Goal: Information Seeking & Learning: Learn about a topic

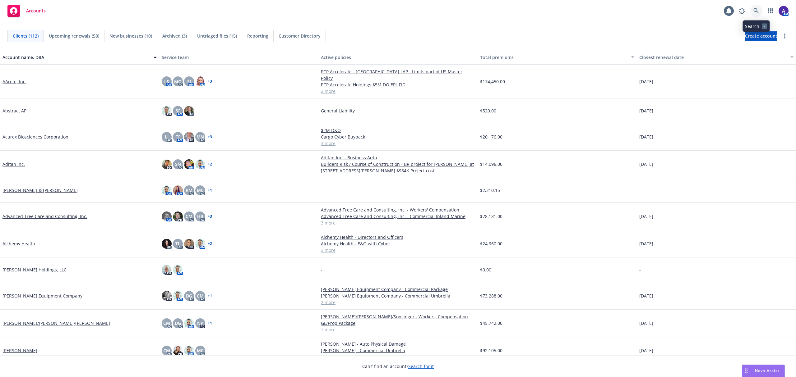
click at [752, 13] on link at bounding box center [756, 11] width 12 height 12
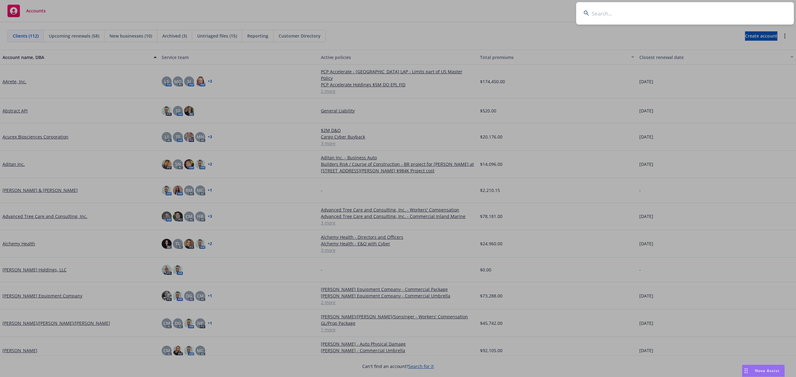
click at [677, 9] on input at bounding box center [685, 13] width 218 height 22
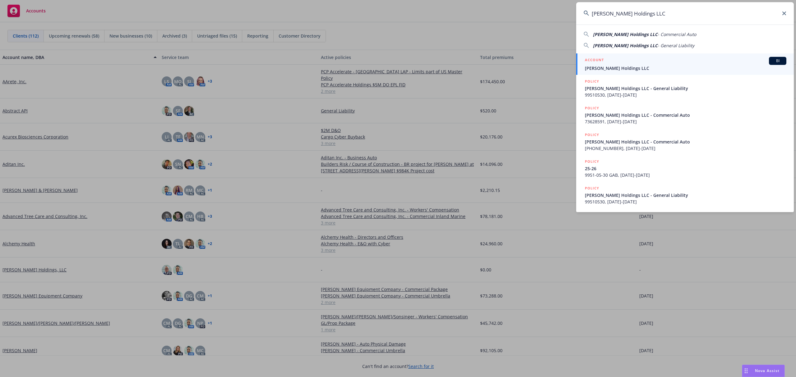
type input "Champion Data Holdings LLC"
click at [633, 67] on span "Champion Data Holdings LLC" at bounding box center [685, 68] width 201 height 7
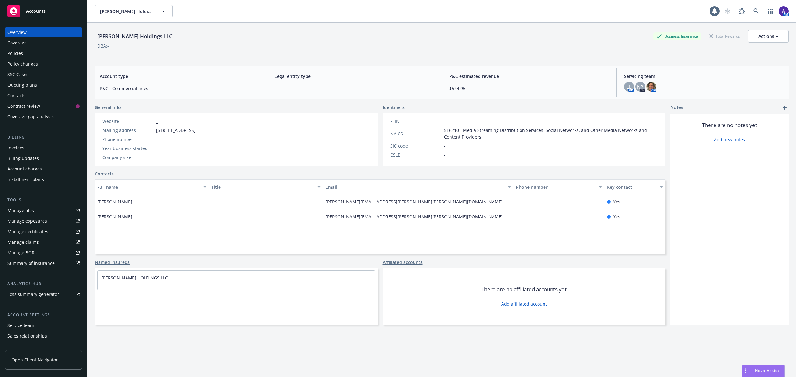
click at [35, 85] on div "Quoting plans" at bounding box center [22, 85] width 30 height 10
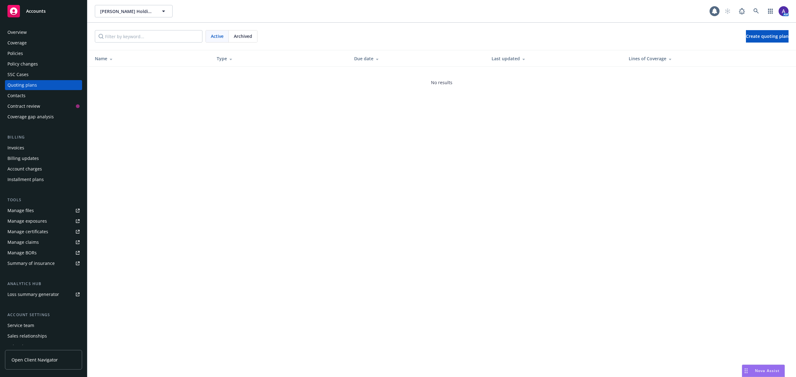
click at [21, 53] on div "Policies" at bounding box center [15, 53] width 16 height 10
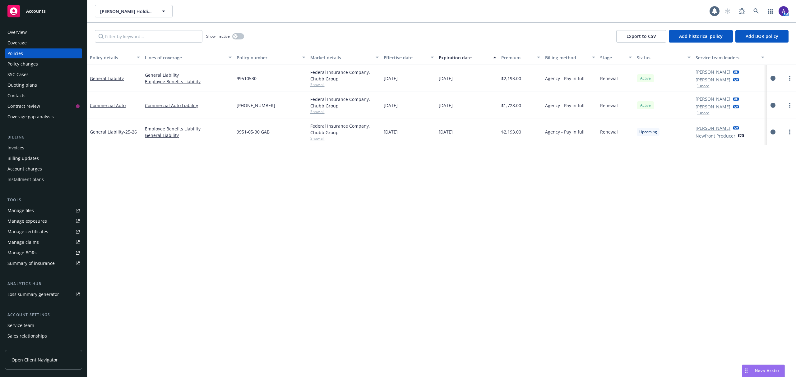
click at [705, 85] on button "1 more" at bounding box center [703, 86] width 12 height 4
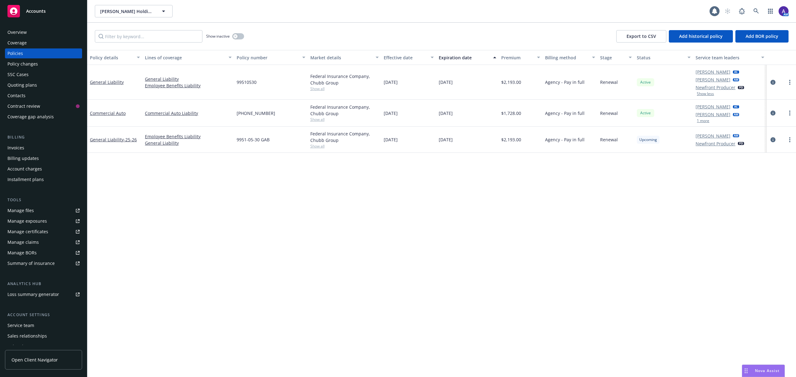
click at [704, 119] on button "1 more" at bounding box center [703, 121] width 12 height 4
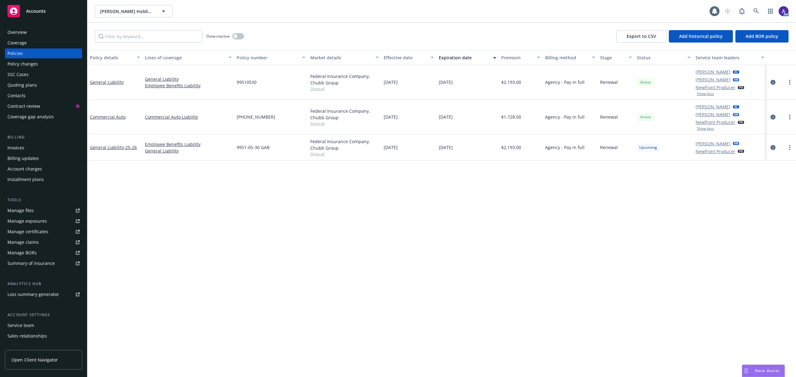
click at [27, 86] on div "Quoting plans" at bounding box center [22, 85] width 30 height 10
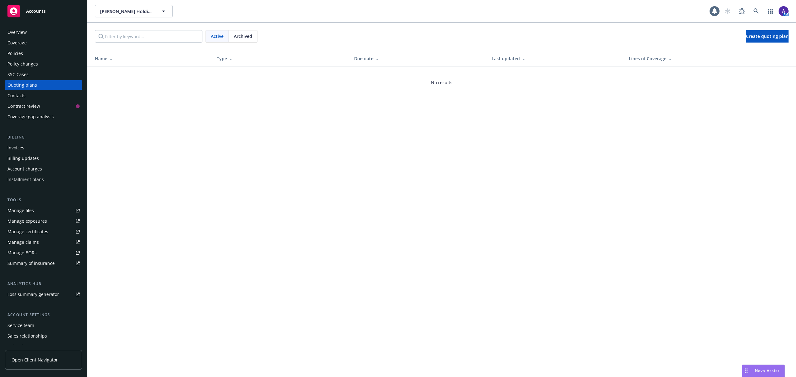
click at [243, 31] on div "Archived" at bounding box center [243, 36] width 28 height 12
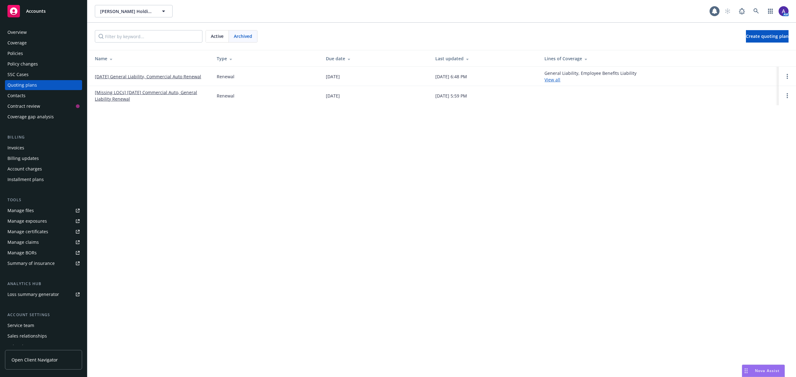
click at [189, 78] on link "10/31/25 General Liability, Commercial Auto Renewal" at bounding box center [148, 76] width 106 height 7
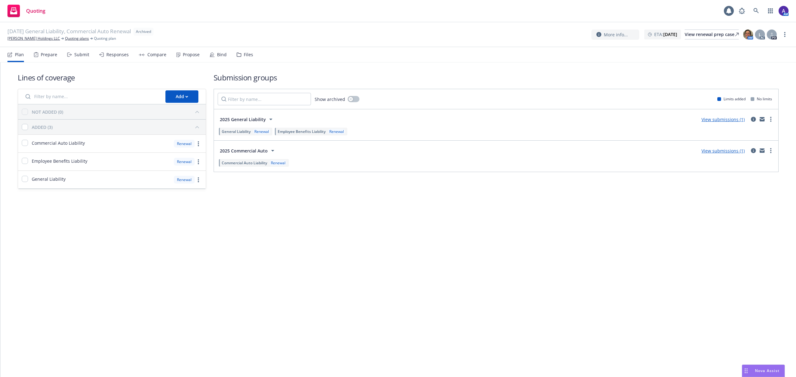
click at [36, 57] on div "Prepare" at bounding box center [45, 54] width 23 height 15
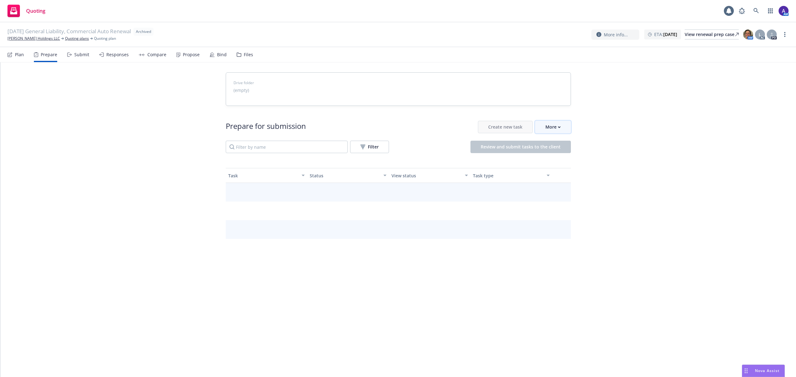
click at [558, 128] on icon "button" at bounding box center [559, 127] width 3 height 2
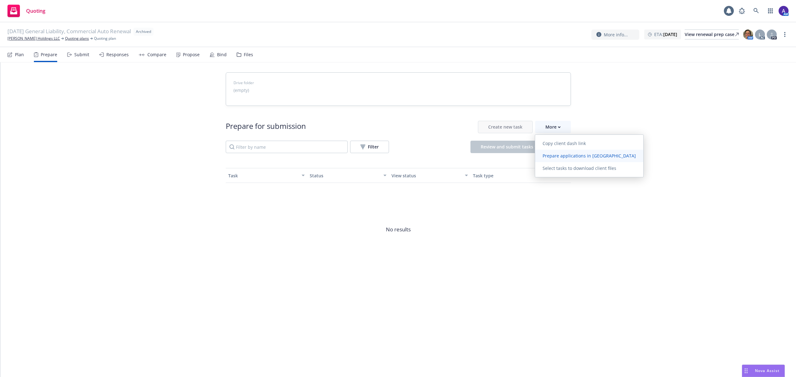
click at [559, 156] on span "Prepare applications in Indio" at bounding box center [589, 156] width 108 height 6
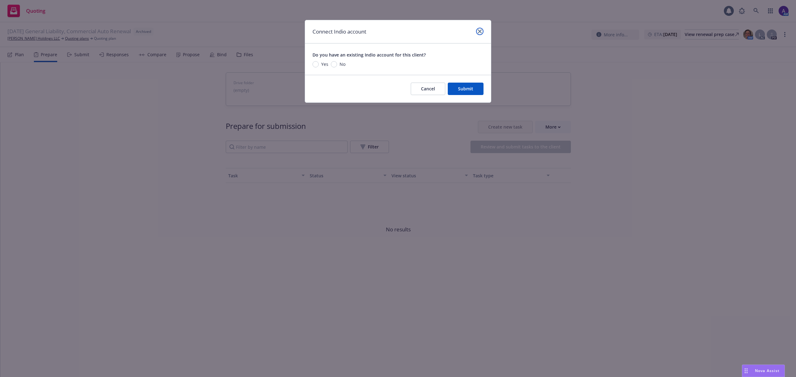
click at [480, 31] on icon "close" at bounding box center [480, 32] width 4 height 4
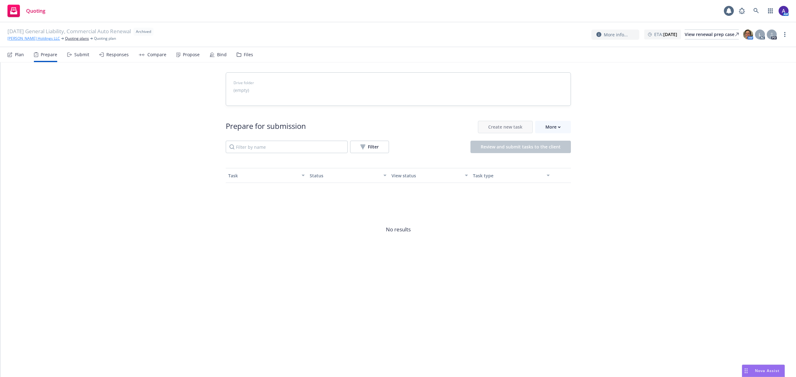
click at [21, 40] on link "Champion Data Holdings LLC" at bounding box center [33, 39] width 53 height 6
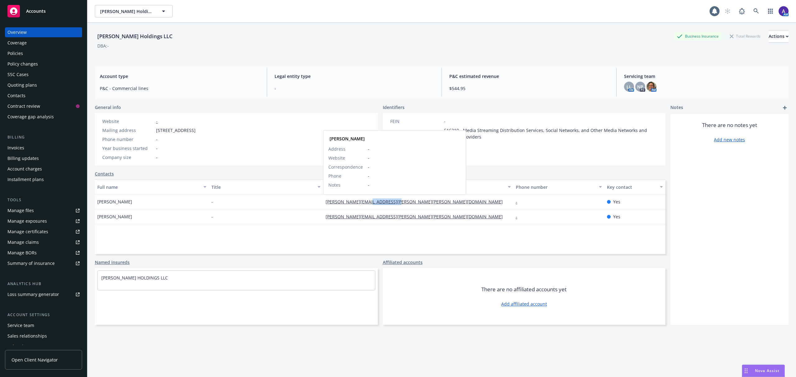
drag, startPoint x: 402, startPoint y: 202, endPoint x: 365, endPoint y: 201, distance: 37.3
click at [365, 201] on div "[PERSON_NAME][EMAIL_ADDRESS][PERSON_NAME][PERSON_NAME][DOMAIN_NAME] [PERSON_NAM…" at bounding box center [418, 202] width 190 height 15
copy link "[PERSON_NAME][DOMAIN_NAME]"
click at [30, 54] on div "Policies" at bounding box center [43, 53] width 72 height 10
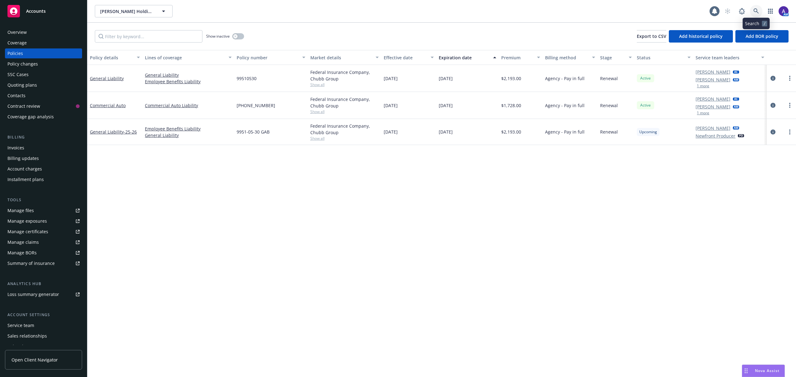
click at [755, 7] on link at bounding box center [756, 11] width 12 height 12
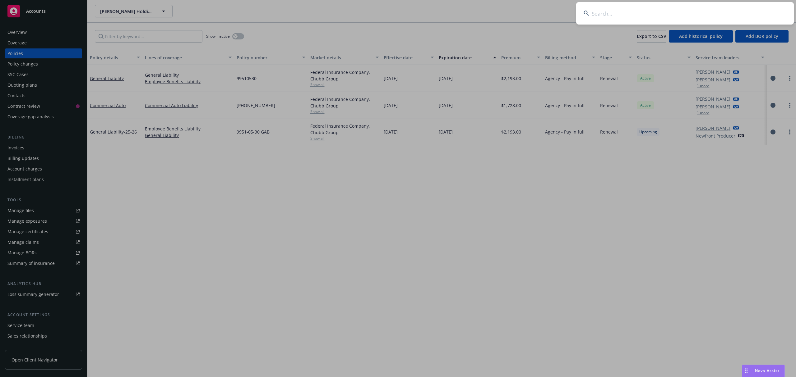
click at [678, 12] on input at bounding box center [685, 13] width 218 height 22
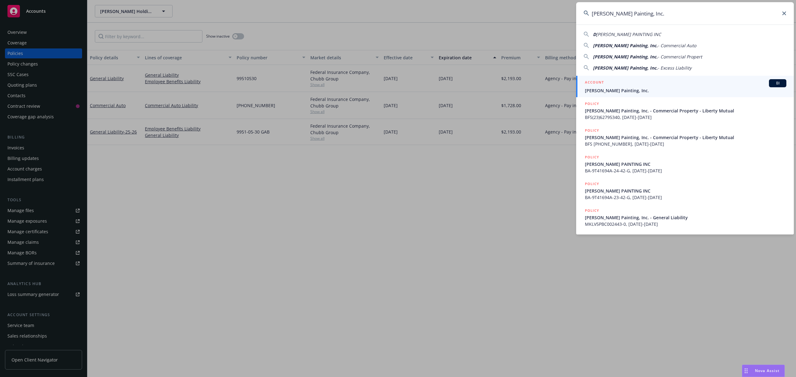
type input "[PERSON_NAME] Painting, Inc."
click at [630, 86] on div "ACCOUNT BI" at bounding box center [685, 83] width 201 height 8
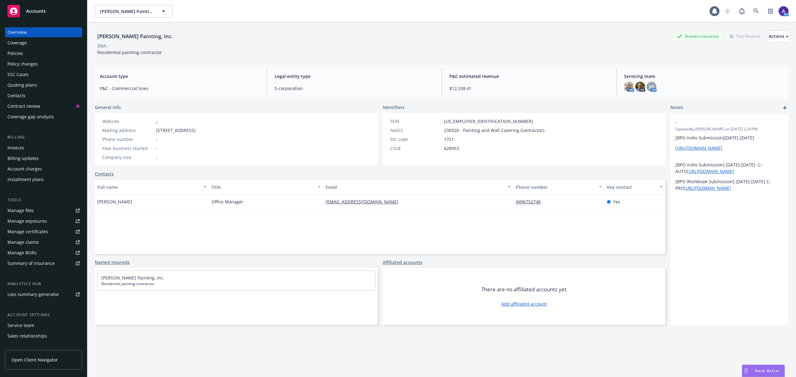
click at [35, 53] on div "Policies" at bounding box center [43, 53] width 72 height 10
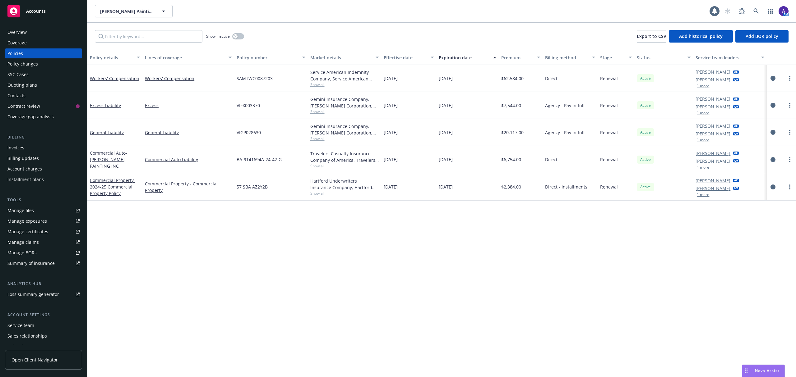
click at [27, 85] on div "Quoting plans" at bounding box center [22, 85] width 30 height 10
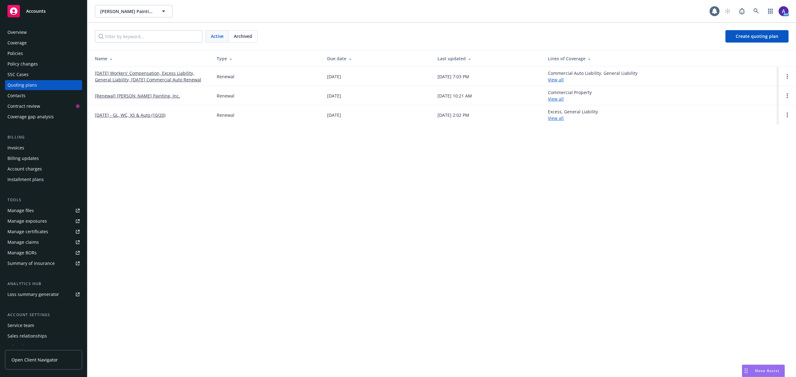
click at [155, 76] on link "[DATE] Workers' Compensation, Excess Liability, General Liability, [DATE] Comme…" at bounding box center [151, 76] width 112 height 13
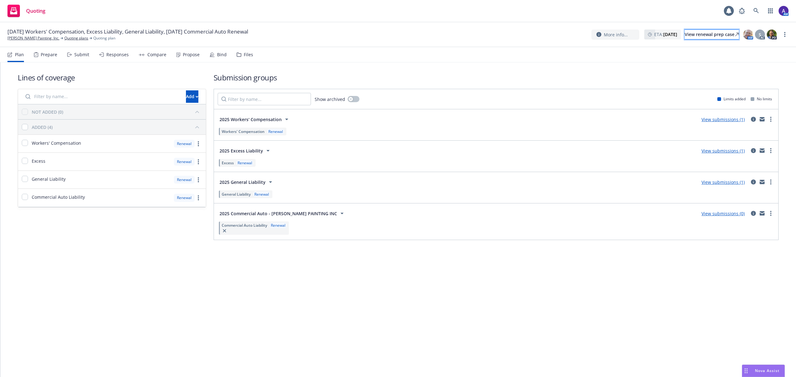
click at [695, 39] on div "View renewal prep case" at bounding box center [712, 34] width 54 height 9
click at [24, 39] on link "[PERSON_NAME] Painting, Inc." at bounding box center [33, 38] width 52 height 6
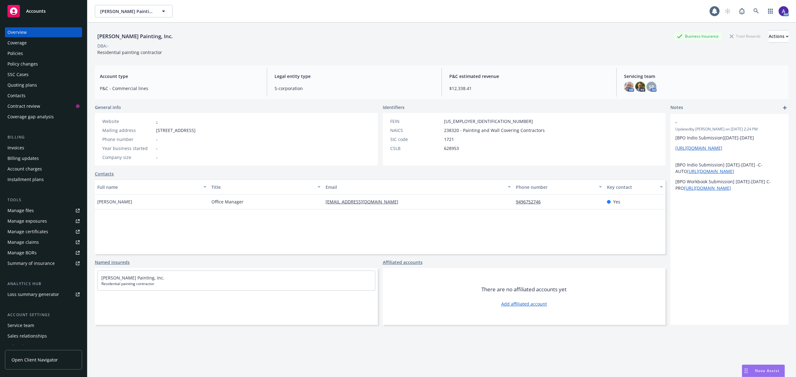
click at [33, 51] on div "Policies" at bounding box center [43, 53] width 72 height 10
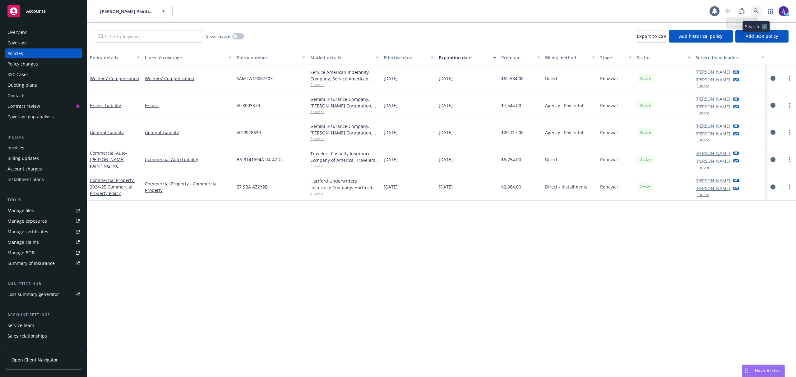
click at [757, 14] on icon at bounding box center [756, 11] width 6 height 6
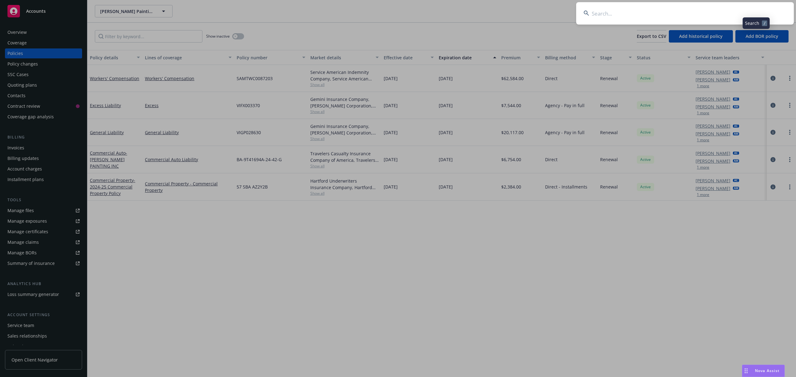
click at [685, 17] on input at bounding box center [685, 13] width 218 height 22
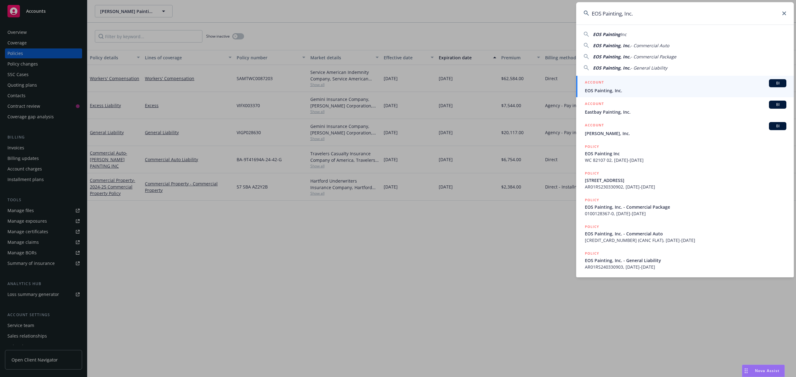
type input "EOS Painting, Inc."
click at [617, 85] on div "ACCOUNT BI" at bounding box center [685, 83] width 201 height 8
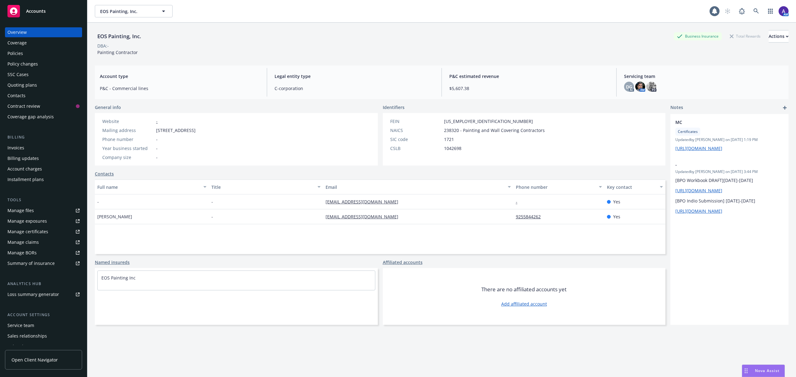
click at [34, 52] on div "Policies" at bounding box center [43, 53] width 72 height 10
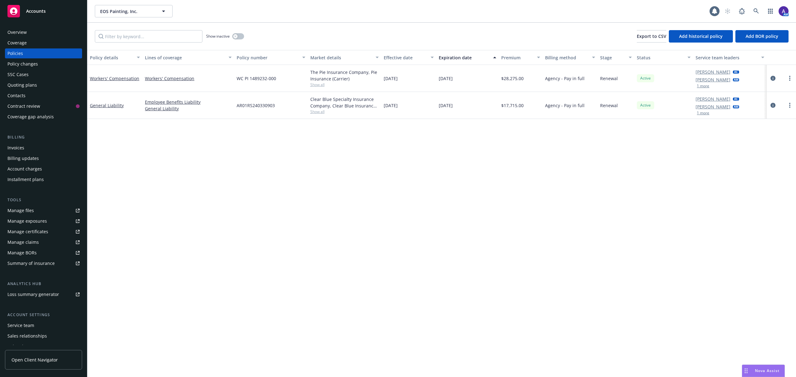
click at [23, 96] on div "Contacts" at bounding box center [16, 96] width 18 height 10
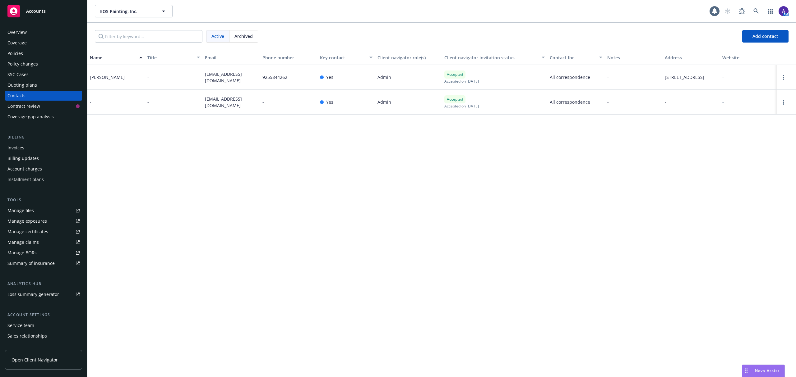
click at [34, 49] on div "Policies" at bounding box center [43, 53] width 72 height 10
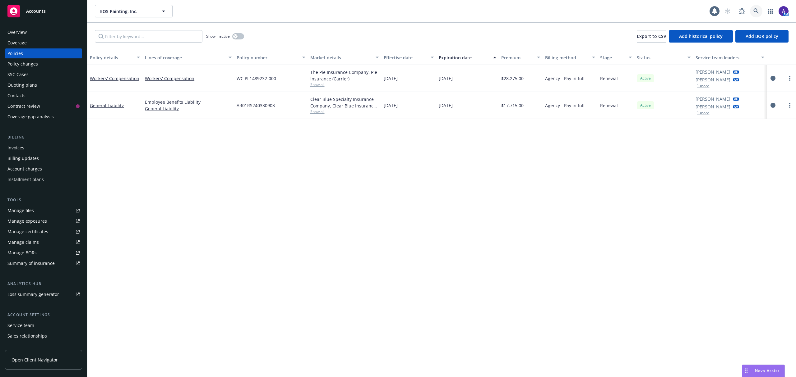
click at [757, 13] on icon at bounding box center [756, 11] width 6 height 6
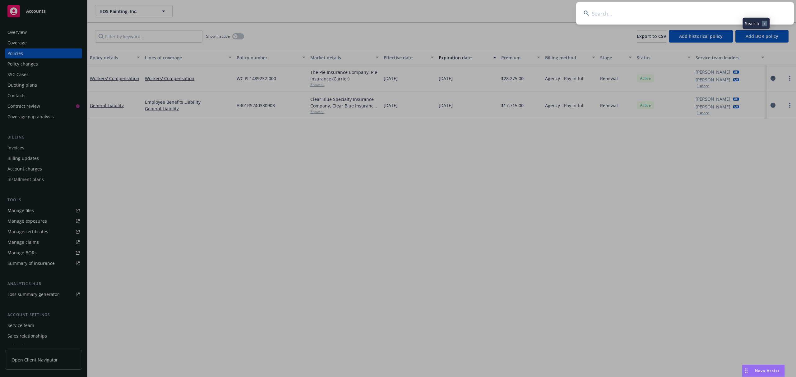
click at [692, 13] on input at bounding box center [685, 13] width 218 height 22
type input "Integrative Surgical Associates Group, LLC, Atlas MSO, Inc, [PERSON_NAME] MD Pr…"
click at [692, 13] on input "Integrative Surgical Associates Group, LLC, Atlas MSO, Inc, [PERSON_NAME] MD Pr…" at bounding box center [685, 13] width 218 height 22
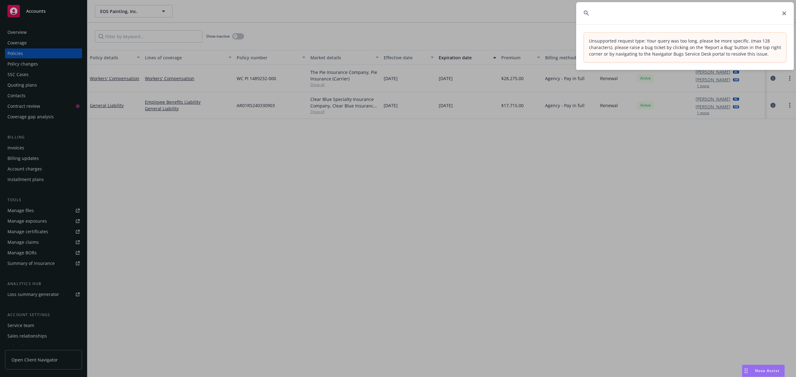
click at [648, 12] on input "Integrative Surgical Associates Group, LLC, Atlas MSO, Inc, [PERSON_NAME] MD Pr…" at bounding box center [685, 13] width 218 height 22
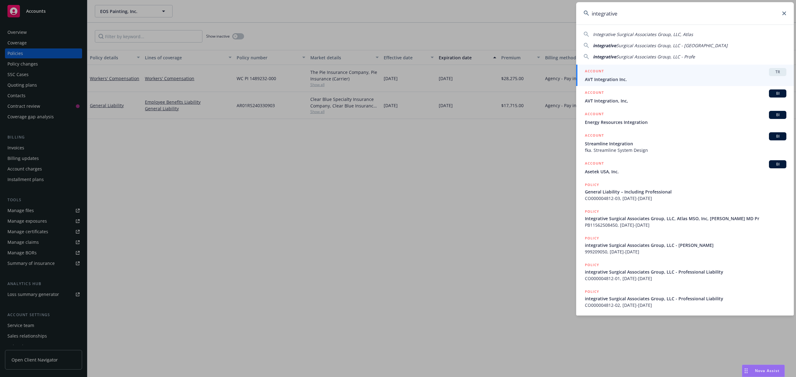
click at [635, 33] on span "Integrative Surgical Associates Group, LLC, Atlas" at bounding box center [643, 34] width 100 height 6
type input "Integrative Surgical Associates Group, LLC, Atlas"
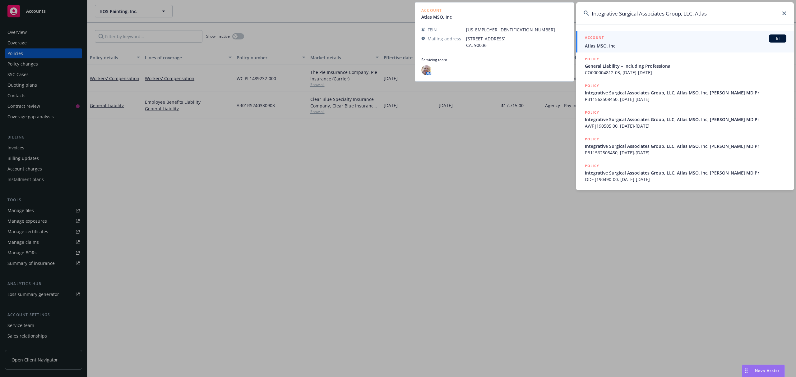
click at [620, 43] on span "Atlas MSO, Inc" at bounding box center [685, 46] width 201 height 7
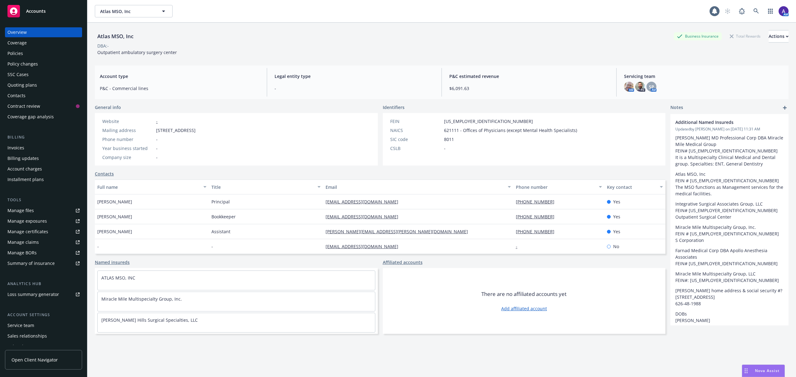
click at [39, 53] on div "Policies" at bounding box center [43, 53] width 72 height 10
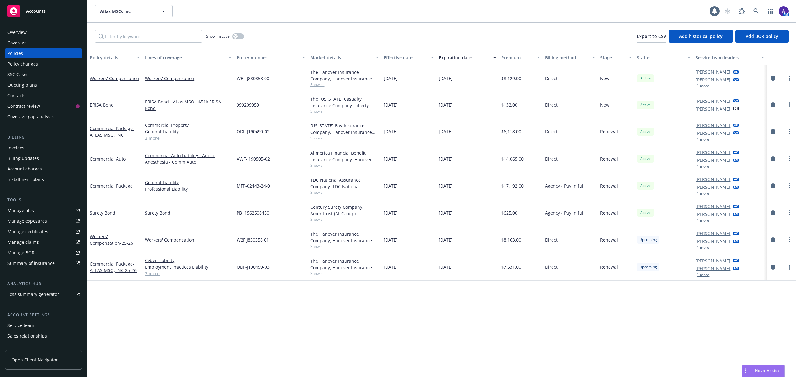
click at [153, 275] on link "2 more" at bounding box center [188, 273] width 87 height 7
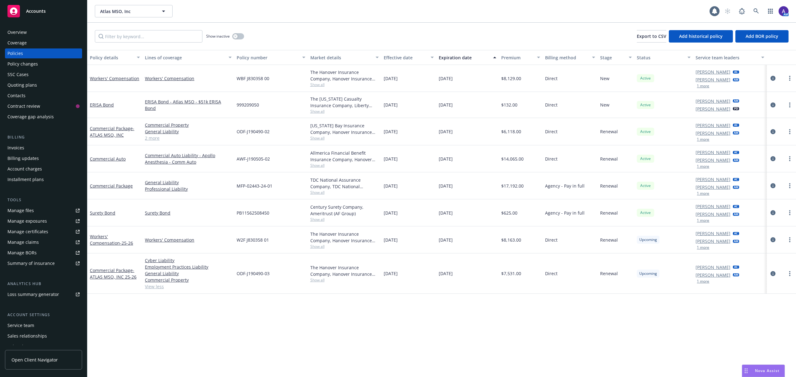
click at [43, 30] on div "Overview" at bounding box center [43, 32] width 72 height 10
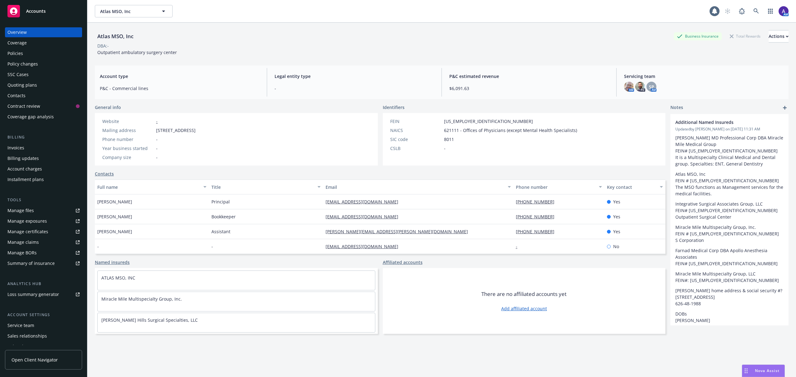
click at [33, 53] on div "Policies" at bounding box center [43, 53] width 72 height 10
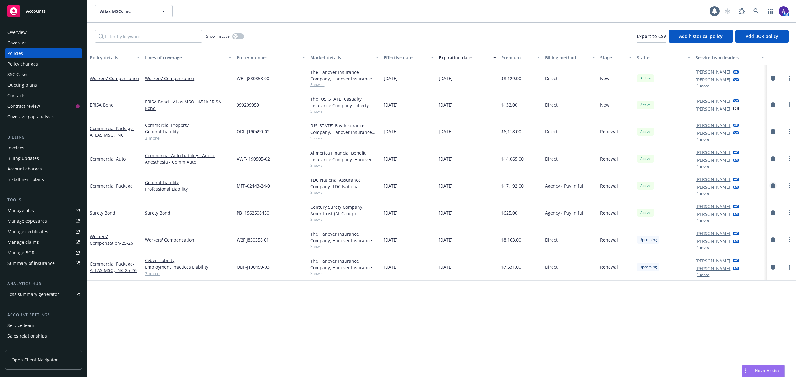
click at [772, 187] on icon "circleInformation" at bounding box center [772, 185] width 5 height 5
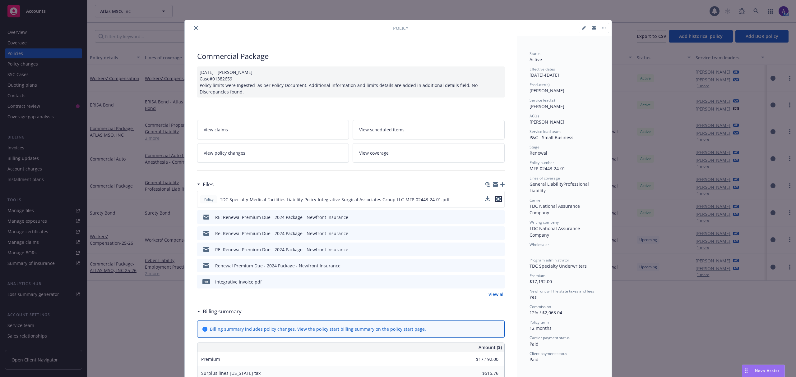
click at [496, 200] on icon "preview file" at bounding box center [499, 199] width 6 height 4
click at [194, 28] on icon "close" at bounding box center [196, 28] width 4 height 4
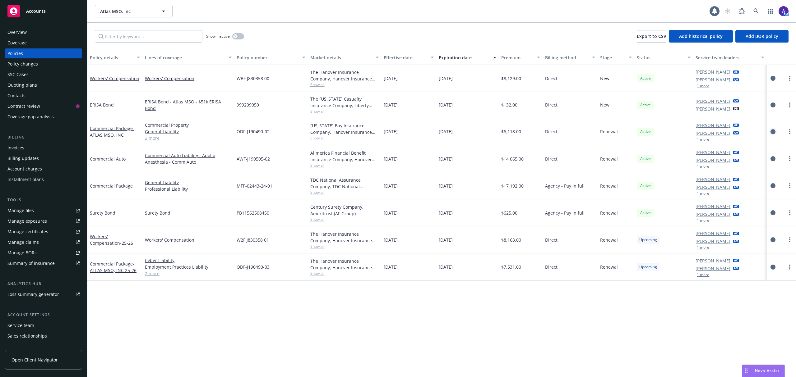
click at [774, 131] on icon "circleInformation" at bounding box center [772, 131] width 5 height 5
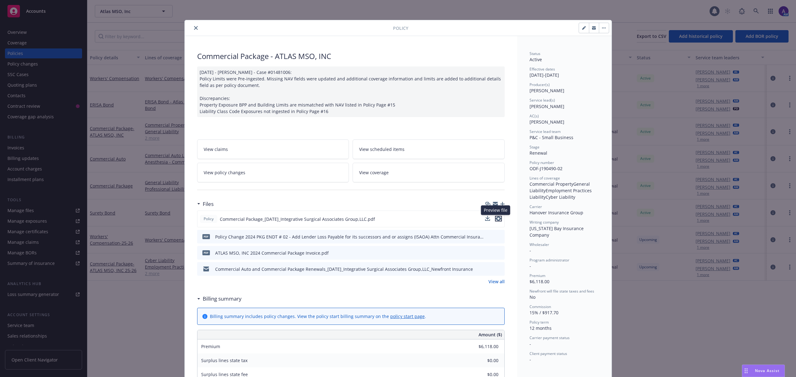
click at [496, 219] on icon "preview file" at bounding box center [499, 219] width 6 height 4
click at [194, 28] on icon "close" at bounding box center [196, 28] width 4 height 4
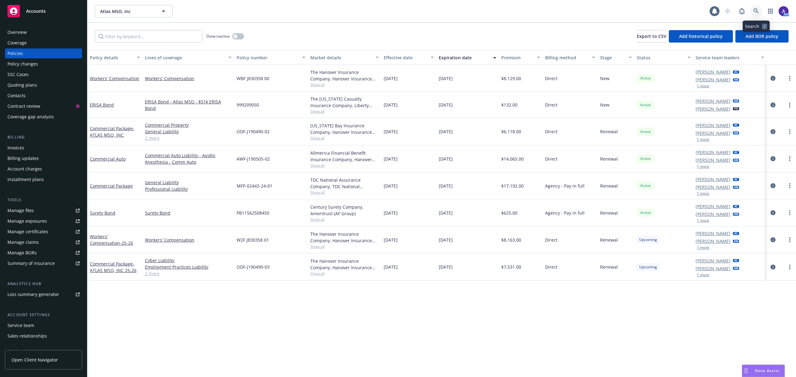
click at [757, 11] on icon at bounding box center [756, 11] width 6 height 6
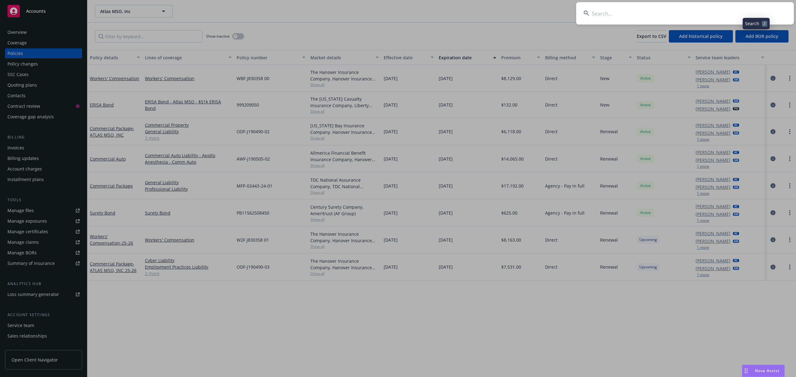
click at [708, 11] on input at bounding box center [685, 13] width 218 height 22
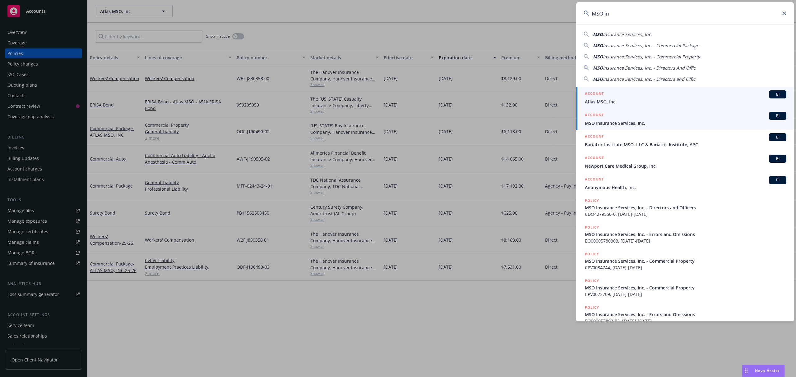
type input "MSO in"
click at [609, 126] on span "MSO Insurance Services, Inc." at bounding box center [685, 123] width 201 height 7
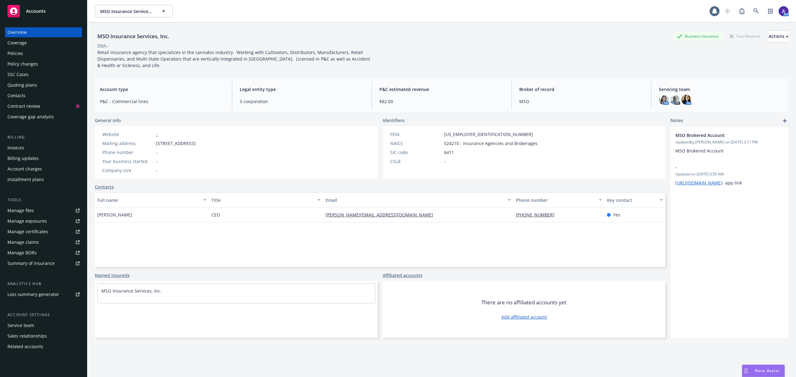
click at [41, 50] on div "Policies" at bounding box center [43, 53] width 72 height 10
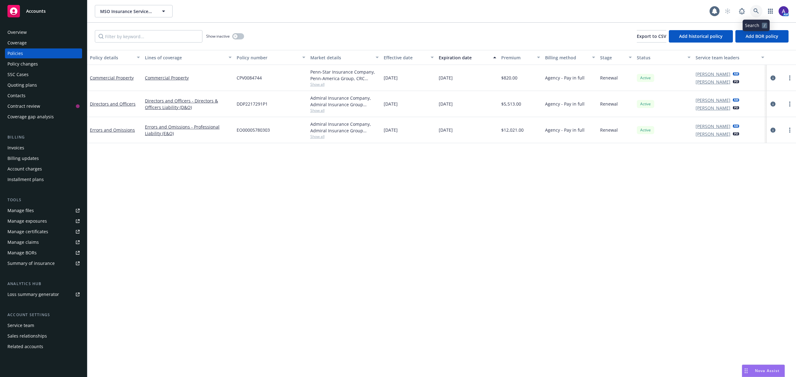
click at [759, 11] on icon at bounding box center [756, 11] width 6 height 6
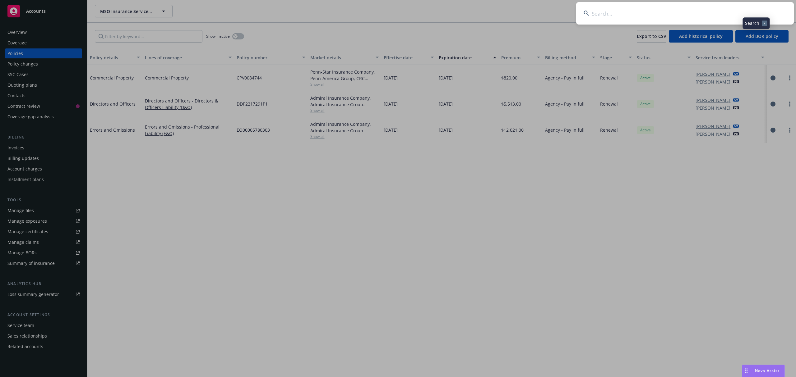
click at [691, 11] on input at bounding box center [685, 13] width 218 height 22
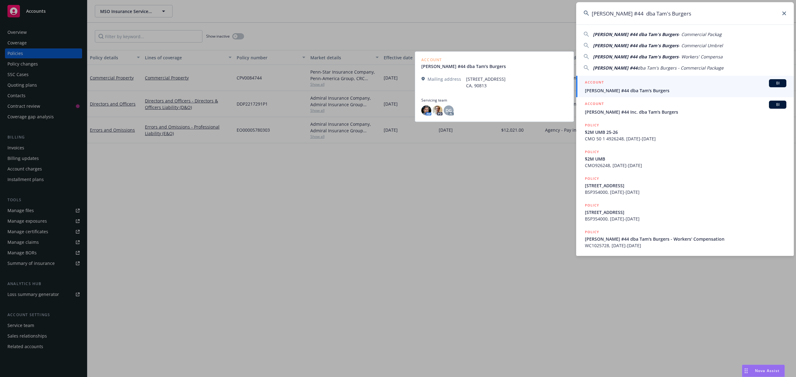
type input "[PERSON_NAME] #44 dba Tam's Burgers"
click at [627, 88] on span "[PERSON_NAME] #44 dba Tam's Burgers" at bounding box center [685, 90] width 201 height 7
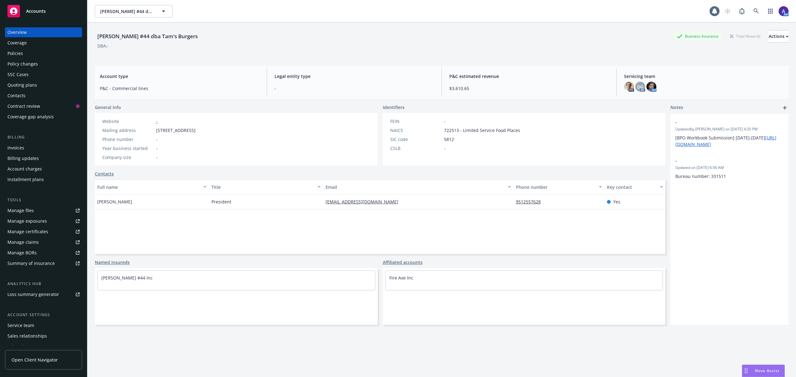
click at [15, 53] on div "Policies" at bounding box center [15, 53] width 16 height 10
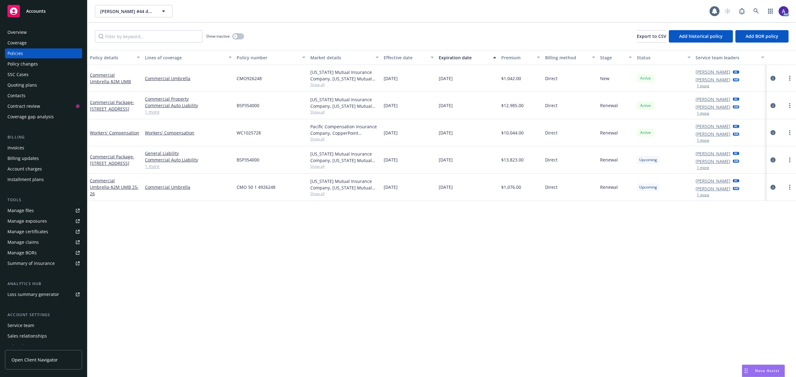
click at [774, 160] on icon "circleInformation" at bounding box center [772, 160] width 5 height 5
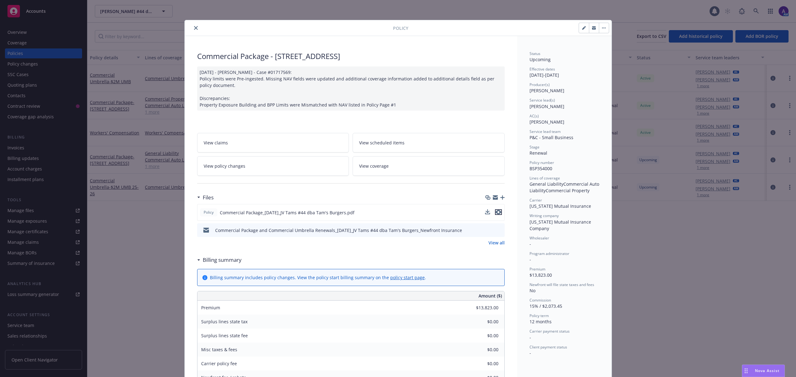
click at [496, 213] on icon "preview file" at bounding box center [499, 212] width 6 height 4
click at [192, 29] on button "close" at bounding box center [195, 27] width 7 height 7
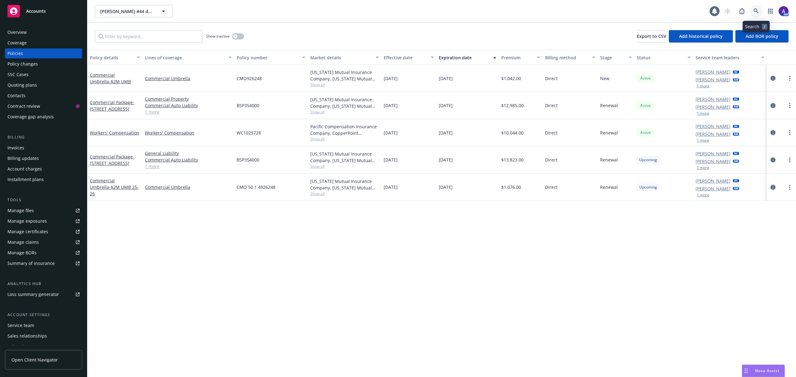
click at [754, 8] on link at bounding box center [756, 11] width 12 height 12
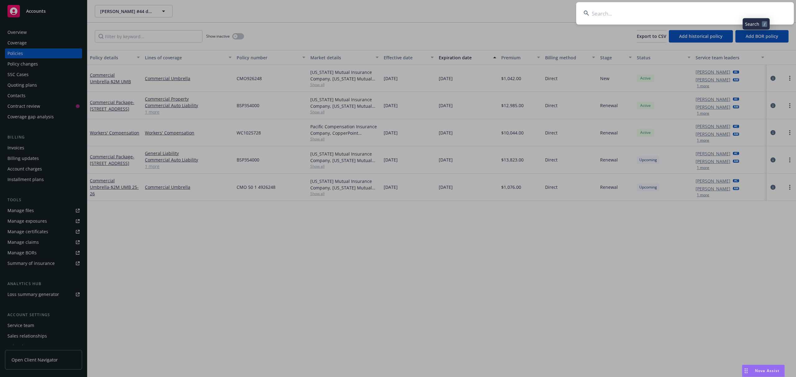
click at [693, 14] on input at bounding box center [685, 13] width 218 height 22
click at [693, 14] on input "Kokkos LLC" at bounding box center [685, 13] width 218 height 22
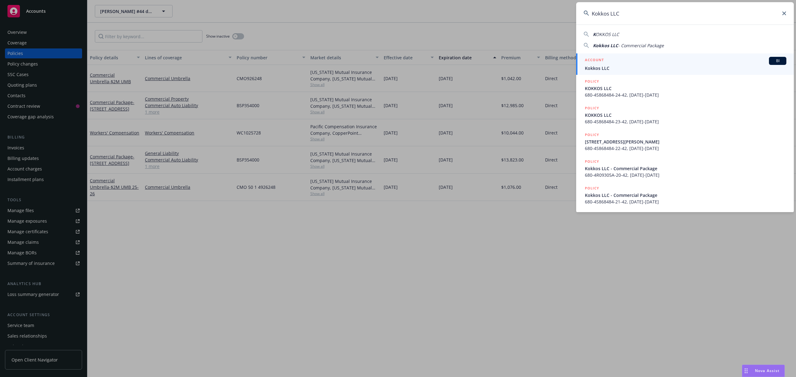
type input "Kokkos LLC"
click at [655, 72] on link "ACCOUNT BI Kokkos LLC" at bounding box center [685, 63] width 218 height 21
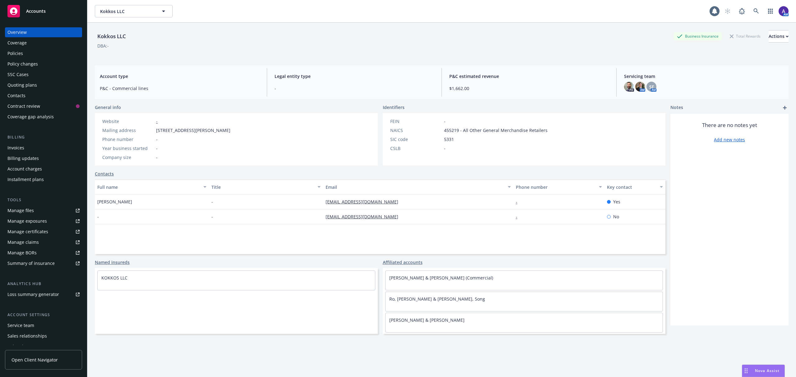
click at [27, 55] on div "Policies" at bounding box center [43, 53] width 72 height 10
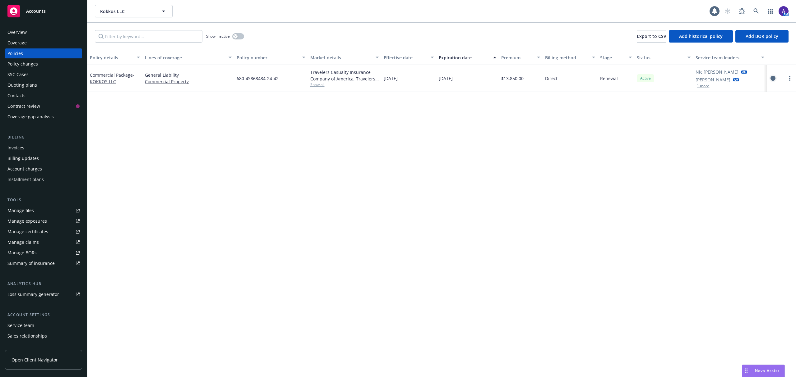
click at [774, 77] on icon "circleInformation" at bounding box center [772, 78] width 5 height 5
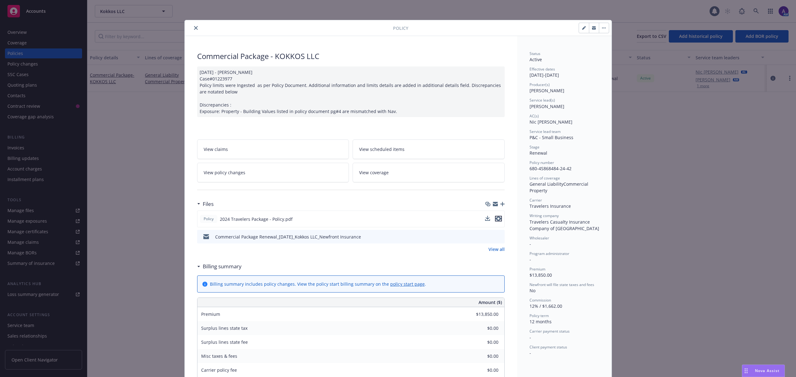
click at [496, 221] on icon "preview file" at bounding box center [499, 219] width 6 height 4
